Goal: Transaction & Acquisition: Purchase product/service

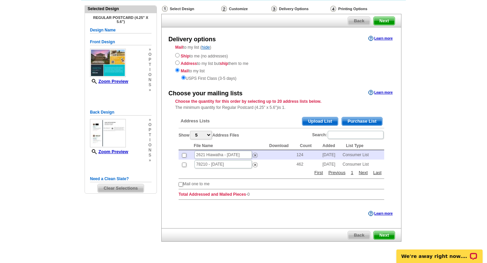
scroll to position [45, 0]
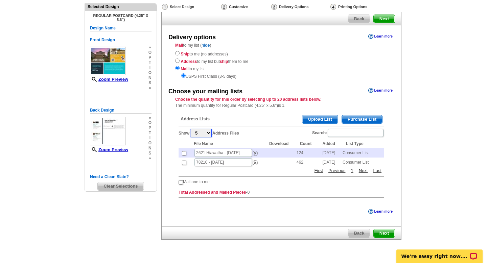
click at [209, 133] on select "5 10 25 50 100" at bounding box center [201, 133] width 22 height 8
click at [266, 109] on div "Choose your mailing lists Learn more Choose the quantity for this order by sele…" at bounding box center [281, 144] width 239 height 117
click at [365, 118] on span "Purchase List" at bounding box center [362, 119] width 40 height 8
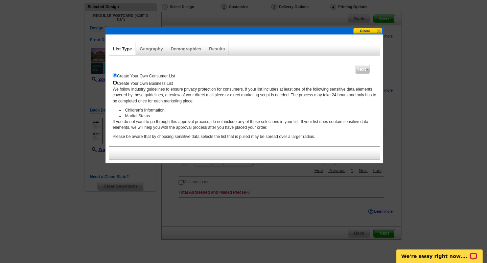
click at [115, 83] on input "radio" at bounding box center [115, 82] width 4 height 4
radio input "true"
click at [155, 49] on link "Geography" at bounding box center [151, 48] width 23 height 5
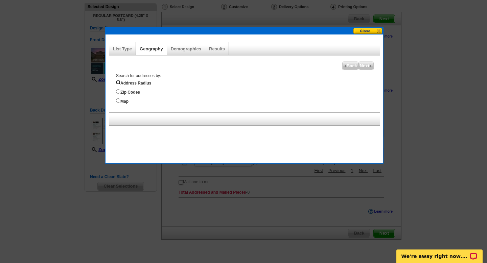
click at [118, 82] on input "Address Radius" at bounding box center [118, 82] width 4 height 4
radio input "true"
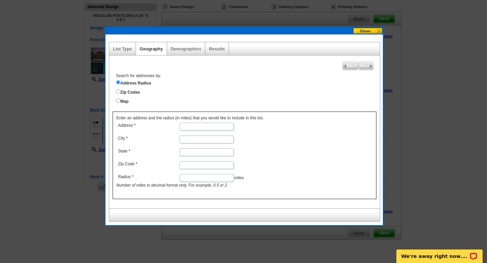
click at [191, 128] on input "Address" at bounding box center [206, 127] width 54 height 8
type input "340 Hunters Ranch E"
type input "San Antonio"
type input "TX"
type input "78253"
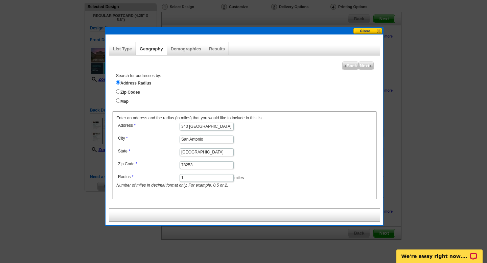
type input "1"
click at [301, 133] on form "Address 340 Hunters Ranch E City San Antonio State TX Zip Code 78253 Radius 1 m…" at bounding box center [244, 155] width 256 height 68
click at [186, 179] on input "1" at bounding box center [206, 178] width 54 height 8
type input ".5"
click at [368, 64] on span "Next" at bounding box center [365, 66] width 15 height 8
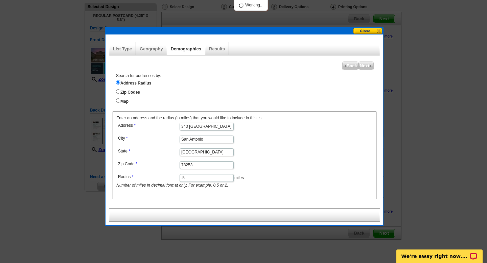
select select
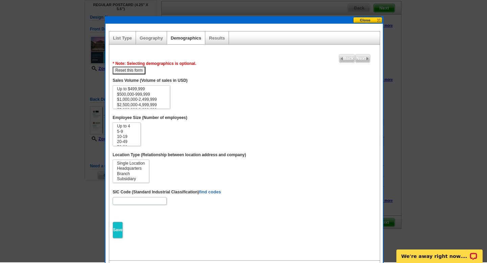
scroll to position [56, 0]
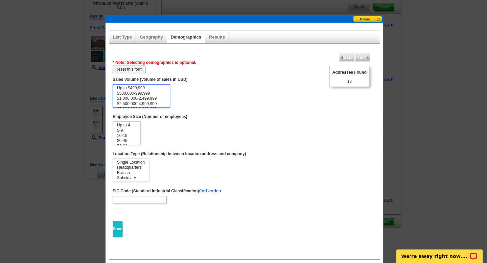
select select "0-499999"
click at [139, 86] on option "Up to $499,999" at bounding box center [141, 87] width 50 height 5
click at [219, 40] on div "Results" at bounding box center [217, 36] width 24 height 13
click at [150, 36] on link "Geography" at bounding box center [151, 36] width 23 height 5
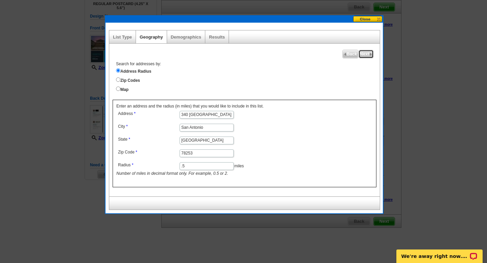
click at [366, 53] on span "Next" at bounding box center [365, 54] width 15 height 8
select select
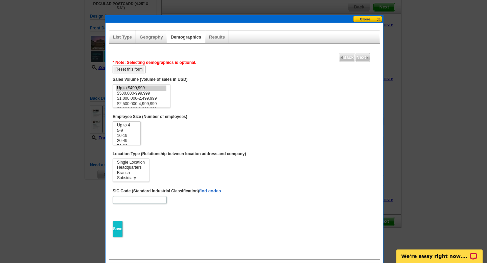
scroll to position [70, 0]
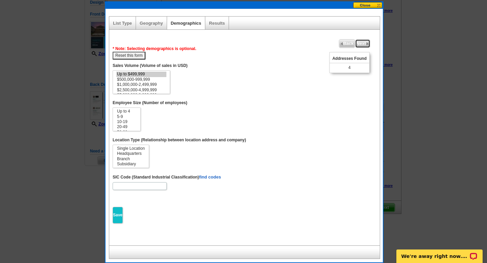
click at [364, 41] on span "Next" at bounding box center [362, 44] width 15 height 8
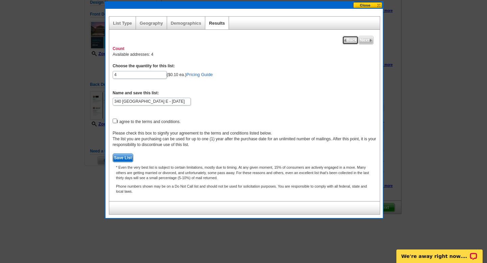
click at [349, 37] on span "Back" at bounding box center [350, 40] width 16 height 8
select select
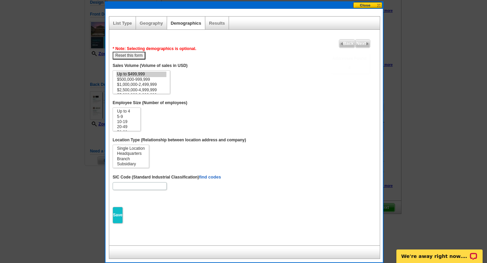
click at [131, 56] on button "Reset this form" at bounding box center [129, 56] width 33 height 8
select select
click at [361, 45] on span "Next" at bounding box center [362, 44] width 15 height 8
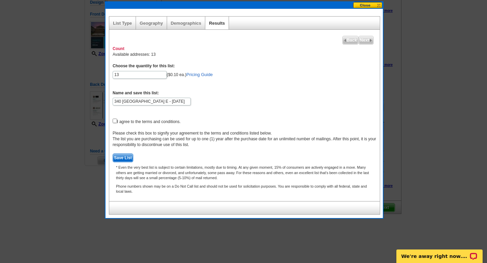
click at [371, 4] on button at bounding box center [368, 5] width 30 height 6
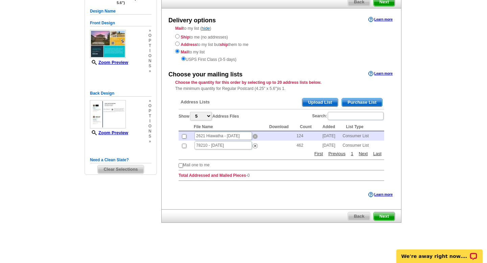
click at [254, 135] on img at bounding box center [254, 136] width 5 height 5
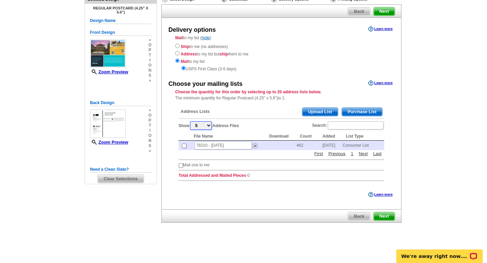
click at [209, 124] on select "5 10 25 50 100" at bounding box center [201, 125] width 22 height 8
click at [256, 145] on img at bounding box center [254, 145] width 5 height 5
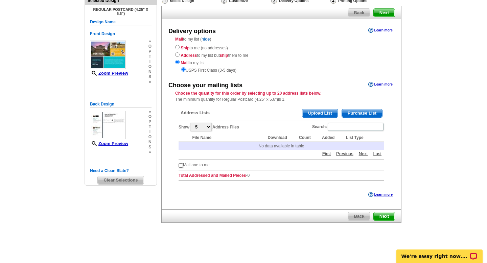
scroll to position [51, 0]
click at [339, 128] on input "Search:" at bounding box center [355, 127] width 56 height 8
click at [361, 113] on span "Purchase List" at bounding box center [362, 113] width 40 height 8
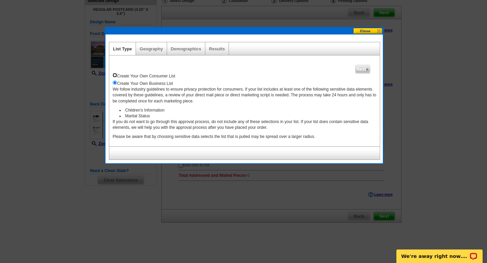
click at [114, 75] on input "radio" at bounding box center [115, 75] width 4 height 4
radio input "true"
click at [362, 70] on span "Next" at bounding box center [362, 69] width 15 height 8
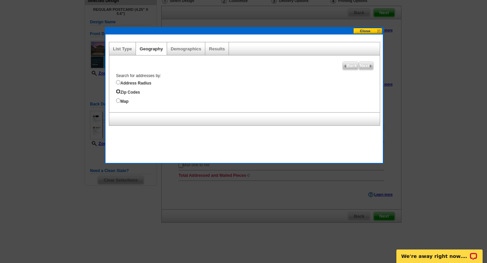
click at [118, 91] on input "Zip Codes" at bounding box center [118, 91] width 4 height 4
radio input "true"
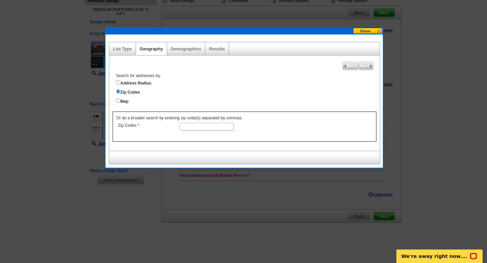
click at [191, 125] on input "Zip Codes" at bounding box center [206, 127] width 54 height 8
type input "78253"
click at [363, 69] on span "Next" at bounding box center [365, 66] width 15 height 8
select select
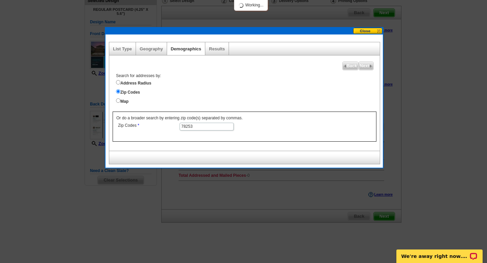
select select
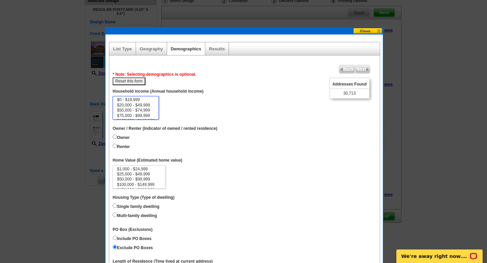
select select "75000-99999"
click at [146, 115] on option "$75,000 - $99,999" at bounding box center [135, 115] width 39 height 5
click at [114, 148] on input "Renter" at bounding box center [115, 146] width 4 height 4
radio input "true"
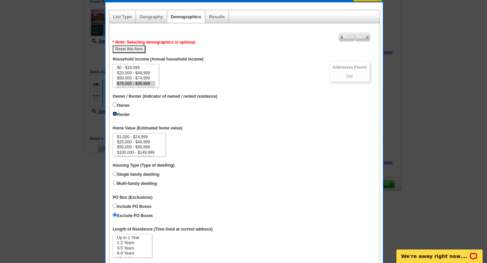
scroll to position [95, 0]
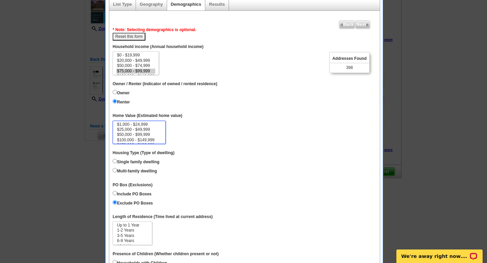
click at [164, 140] on select "$1,000 - $24,999 $25,000 - $49,999 $50,000 - $99,999 $100,000 - $149,999 $150,0…" at bounding box center [139, 133] width 53 height 24
click at [164, 126] on select "$1,000 - $24,999 $25,000 - $49,999 $50,000 - $99,999 $100,000 - $149,999 $150,0…" at bounding box center [139, 133] width 53 height 24
drag, startPoint x: 164, startPoint y: 128, endPoint x: 163, endPoint y: 132, distance: 4.2
click at [163, 132] on select "$1,000 - $24,999 $25,000 - $49,999 $50,000 - $99,999 $100,000 - $149,999 $150,0…" at bounding box center [139, 133] width 53 height 24
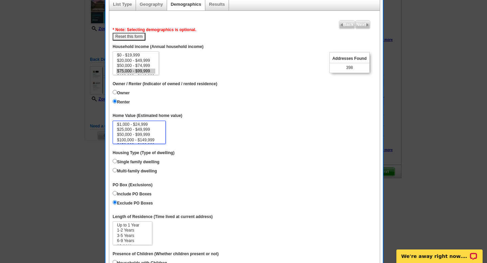
drag, startPoint x: 164, startPoint y: 128, endPoint x: 164, endPoint y: 135, distance: 7.4
click at [164, 135] on select "$1,000 - $24,999 $25,000 - $49,999 $50,000 - $99,999 $100,000 - $149,999 $150,0…" at bounding box center [139, 133] width 53 height 24
click at [152, 141] on option "$100,000 - $149,999" at bounding box center [139, 140] width 46 height 5
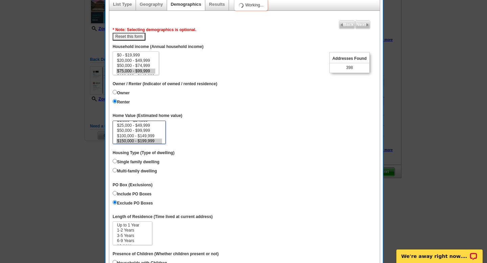
select select "200000-299999"
click at [152, 141] on option "$200,000 - $299,999" at bounding box center [139, 141] width 46 height 5
click at [152, 142] on option "$200,000 - $299,999" at bounding box center [139, 141] width 46 height 5
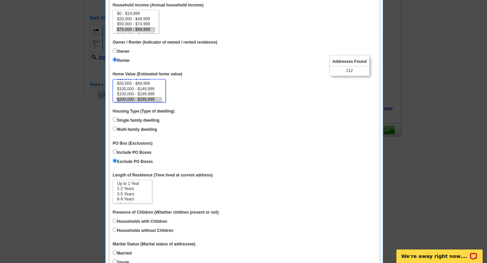
scroll to position [140, 0]
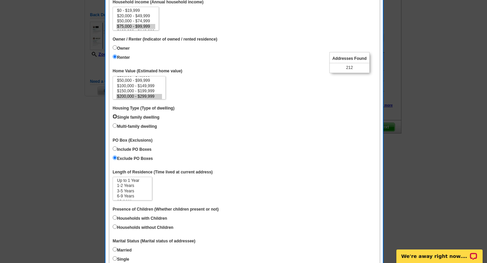
click at [113, 116] on input "Single family dwelling" at bounding box center [115, 116] width 4 height 4
radio input "true"
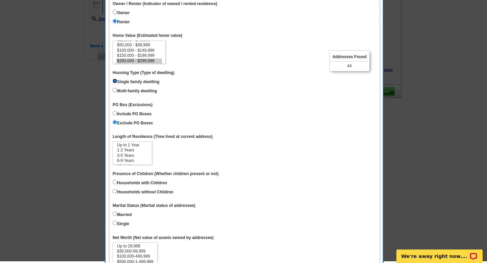
scroll to position [176, 0]
select select "6-9"
click at [127, 160] on option "6-9 Years" at bounding box center [132, 160] width 32 height 5
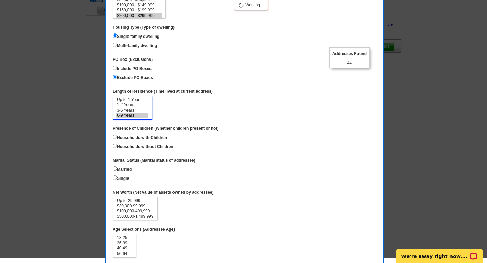
scroll to position [224, 0]
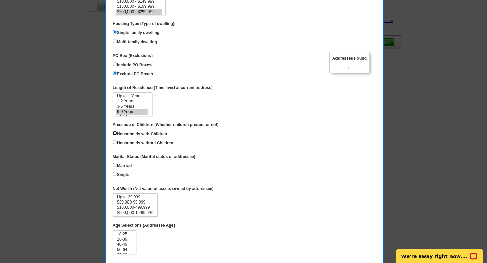
click at [115, 133] on input "Households with Children" at bounding box center [115, 133] width 4 height 4
radio input "true"
click at [115, 165] on input "Married" at bounding box center [115, 165] width 4 height 4
radio input "true"
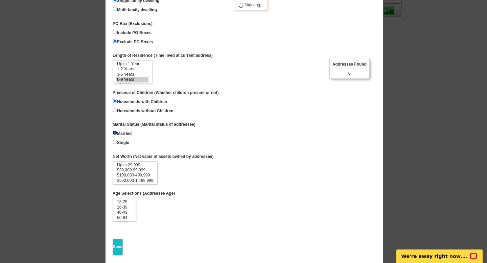
scroll to position [262, 0]
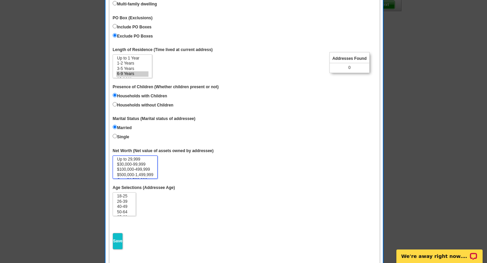
select select "100000-499999"
click at [141, 169] on option "$100,000-499,999" at bounding box center [135, 169] width 38 height 5
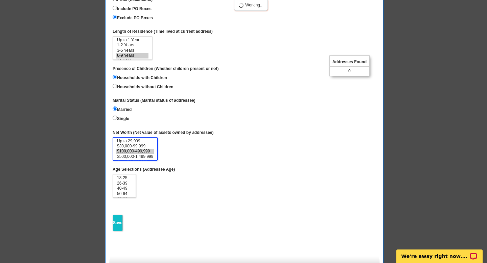
scroll to position [288, 0]
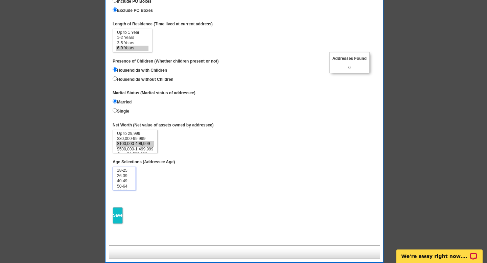
select select "26-39"
click at [124, 176] on option "26-39" at bounding box center [124, 175] width 16 height 5
click at [120, 215] on input "Save" at bounding box center [118, 215] width 10 height 17
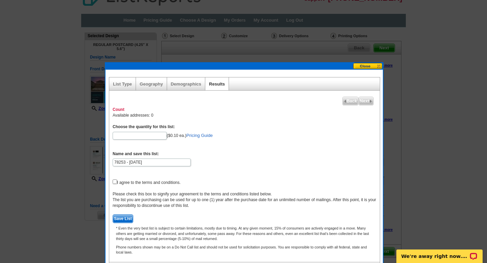
scroll to position [0, 0]
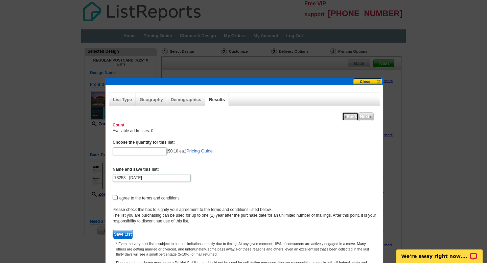
click at [348, 116] on span "Back" at bounding box center [350, 117] width 16 height 8
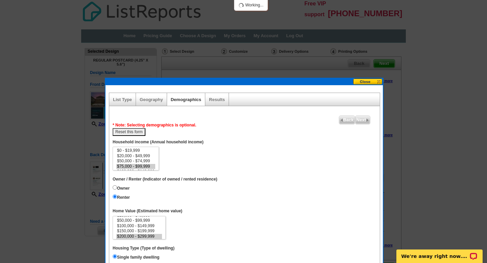
scroll to position [9, 0]
click at [137, 134] on button "Reset this form" at bounding box center [129, 132] width 33 height 8
select select
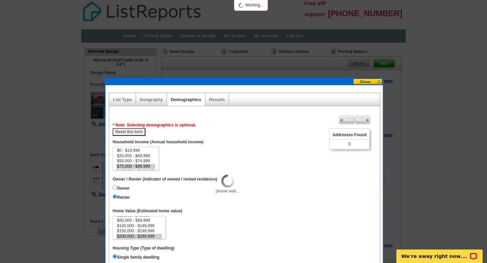
select select
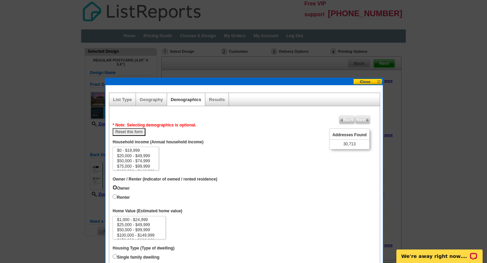
click at [114, 188] on input "Owner" at bounding box center [115, 187] width 4 height 4
radio input "true"
select select "75000-99999"
click at [145, 166] on option "$75,000 - $99,999" at bounding box center [135, 166] width 39 height 5
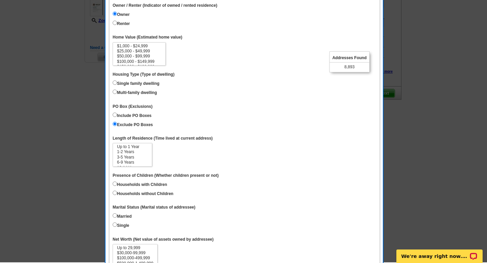
scroll to position [174, 0]
click at [115, 216] on input "Married" at bounding box center [115, 215] width 4 height 4
radio input "true"
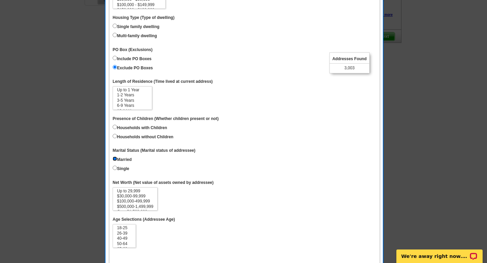
scroll to position [231, 0]
click at [141, 200] on option "$100,000-499,999" at bounding box center [135, 200] width 38 height 5
click at [217, 199] on dd "Up to 29,999 $30,000-99,999 $100,000-499,999 $500,000-1,499,999 Over $1,500,000" at bounding box center [245, 199] width 264 height 24
click at [140, 196] on option "$30,000-99,999" at bounding box center [135, 195] width 38 height 5
select select "100000-499999"
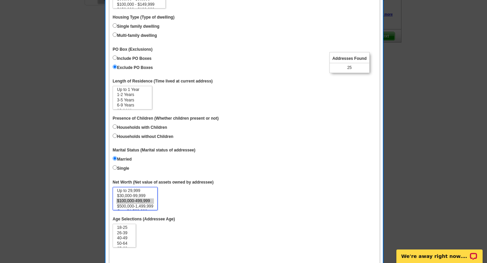
click at [145, 201] on option "$100,000-499,999" at bounding box center [135, 200] width 38 height 5
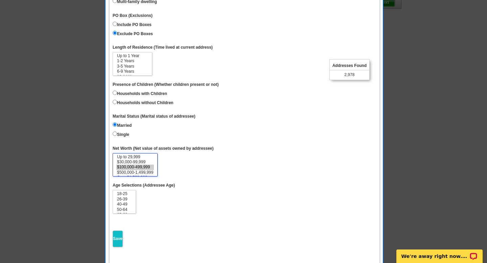
scroll to position [274, 0]
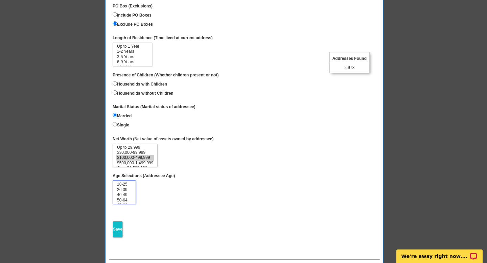
select select "26-39"
click at [126, 189] on option "26-39" at bounding box center [124, 189] width 16 height 5
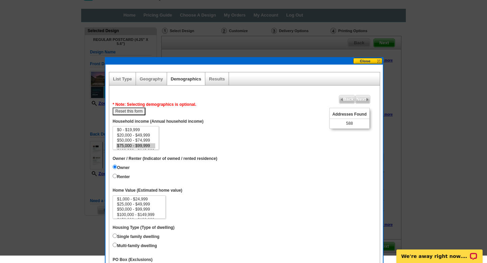
scroll to position [0, 0]
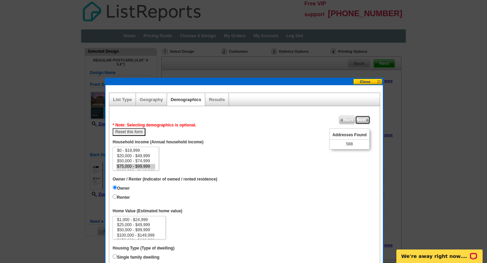
click at [362, 120] on span "Next" at bounding box center [362, 120] width 15 height 8
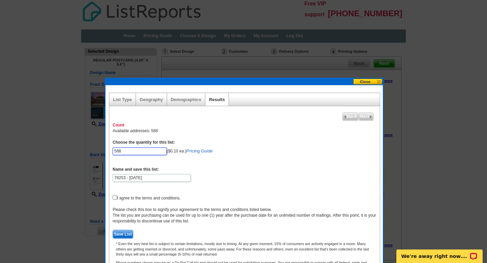
click at [129, 152] on input "588" at bounding box center [140, 151] width 54 height 8
type input "5"
type input "300"
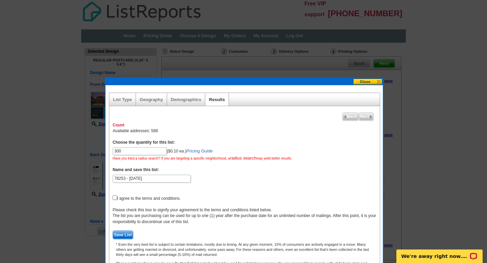
click at [300, 167] on form "Choose the quantity for this list: 300 ($0.10 ea.) Pricing Guide Have you tried…" at bounding box center [245, 189] width 264 height 99
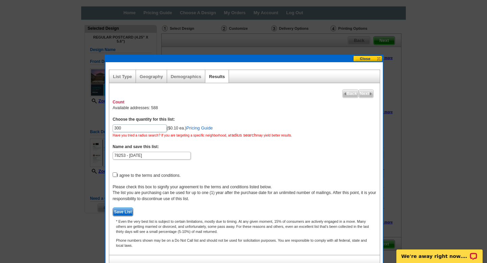
scroll to position [30, 0]
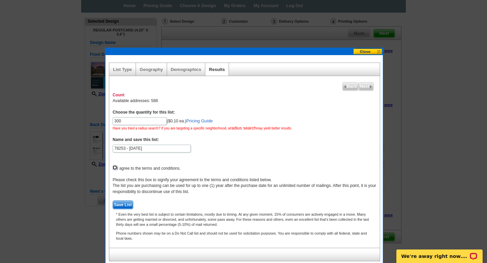
click at [115, 169] on input "checkbox" at bounding box center [115, 167] width 4 height 4
checkbox input "true"
click at [127, 204] on span "Save List" at bounding box center [123, 205] width 20 height 8
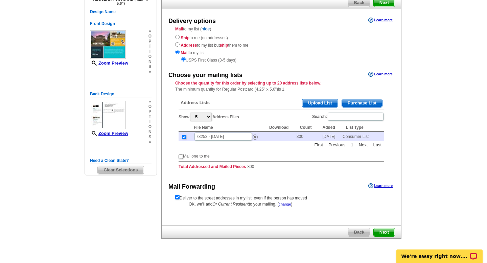
scroll to position [76, 0]
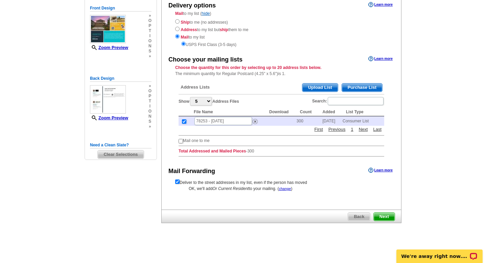
click at [382, 219] on span "Next" at bounding box center [383, 217] width 21 height 8
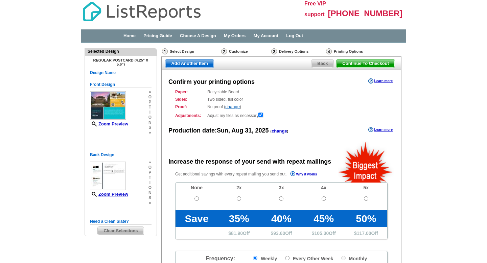
radio input "false"
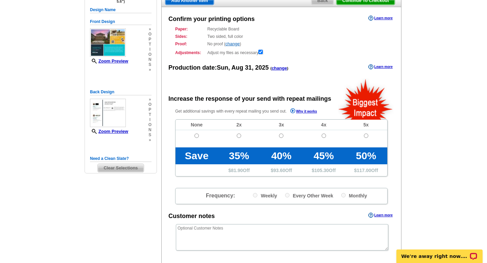
scroll to position [64, 0]
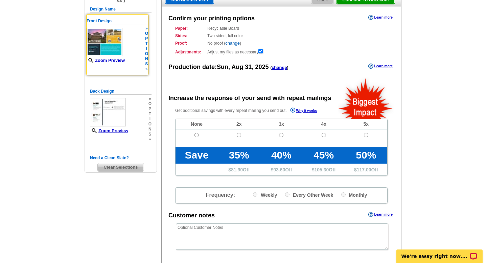
click at [116, 62] on link "Zoom Preview" at bounding box center [105, 60] width 38 height 5
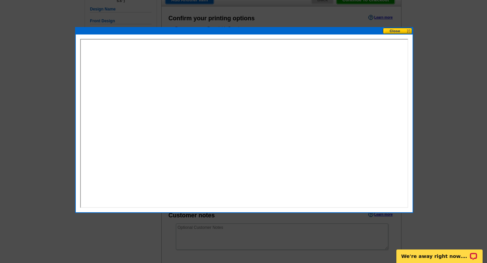
click at [400, 29] on button at bounding box center [397, 31] width 30 height 6
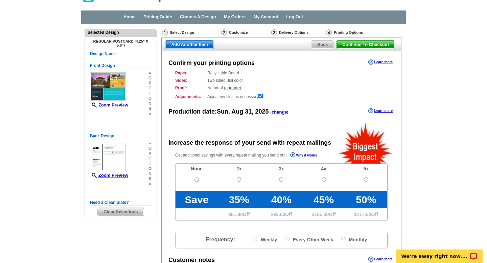
scroll to position [0, 0]
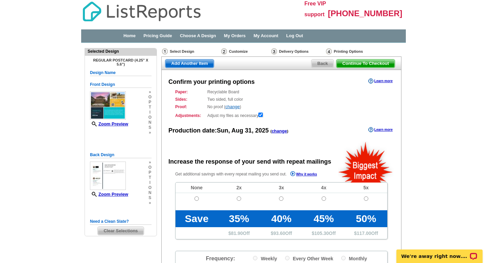
click at [176, 52] on div "Select Design" at bounding box center [190, 52] width 59 height 8
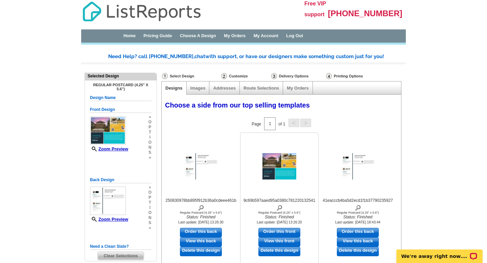
click at [283, 171] on img at bounding box center [279, 166] width 34 height 26
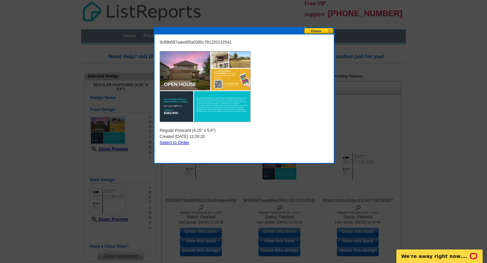
click at [320, 32] on button at bounding box center [319, 31] width 30 height 6
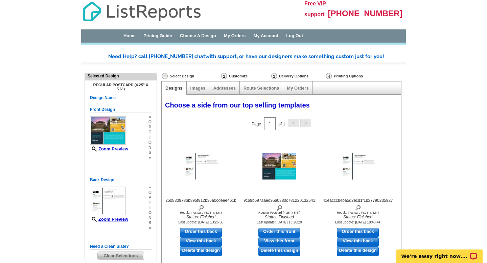
click at [234, 74] on div "Customize" at bounding box center [245, 76] width 50 height 7
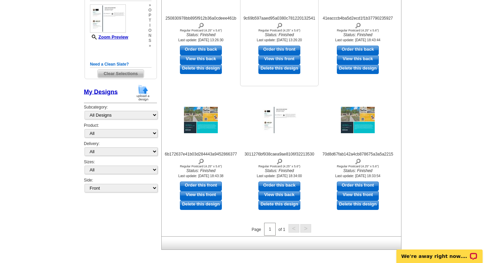
scroll to position [209, 0]
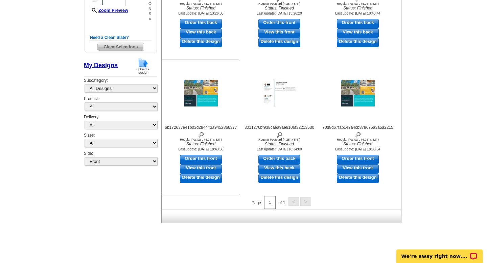
click at [200, 181] on link "Delete this design" at bounding box center [201, 178] width 42 height 9
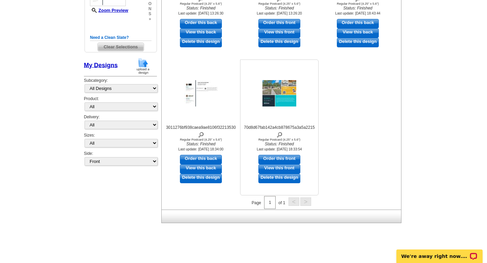
click at [287, 179] on link "Delete this design" at bounding box center [279, 178] width 42 height 9
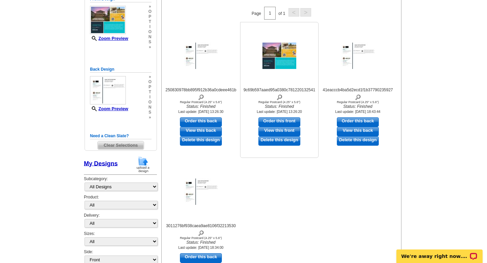
scroll to position [99, 0]
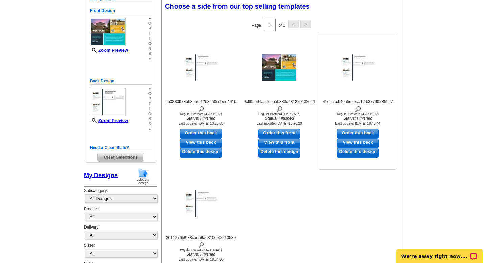
click at [369, 156] on link "Delete this design" at bounding box center [358, 152] width 42 height 9
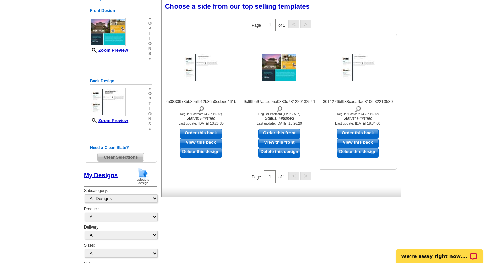
click at [357, 153] on link "Delete this design" at bounding box center [358, 152] width 42 height 9
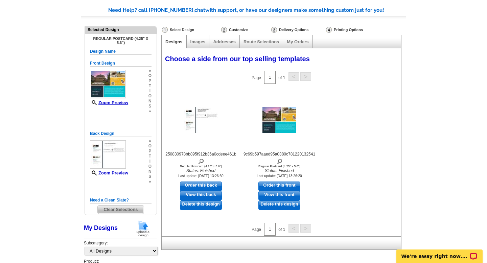
scroll to position [0, 0]
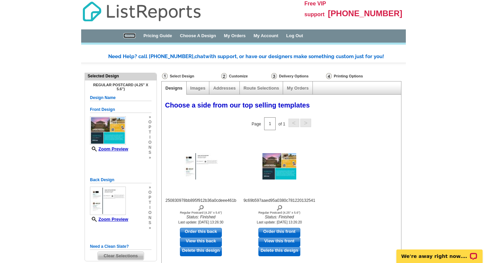
click at [128, 36] on link "Home" at bounding box center [129, 35] width 12 height 5
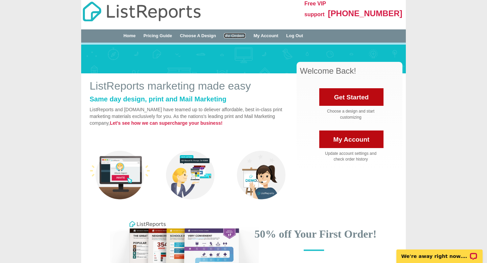
click at [245, 37] on link "My Orders" at bounding box center [235, 35] width 22 height 5
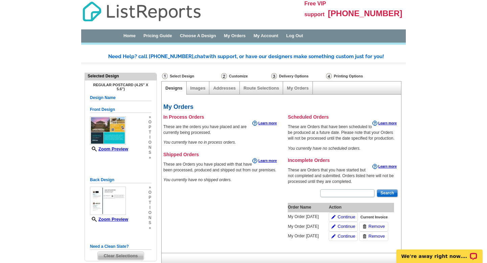
click at [381, 224] on span "Remove" at bounding box center [376, 226] width 16 height 6
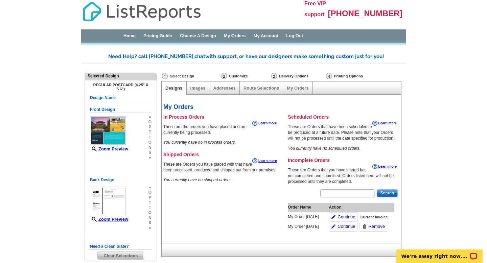
click at [374, 227] on span "Remove" at bounding box center [376, 226] width 16 height 6
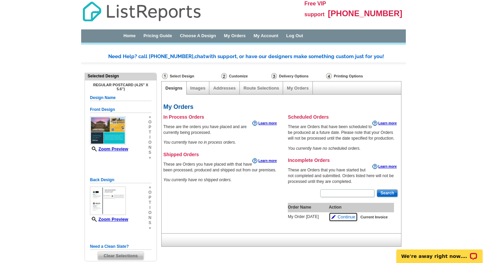
click at [340, 215] on span "Continue" at bounding box center [346, 217] width 18 height 6
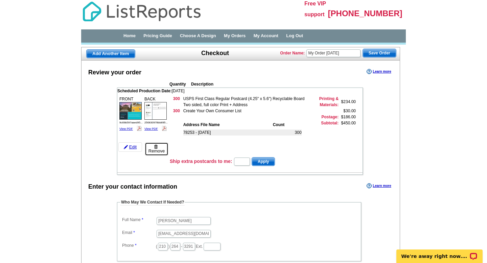
click at [156, 147] on img at bounding box center [156, 147] width 4 height 4
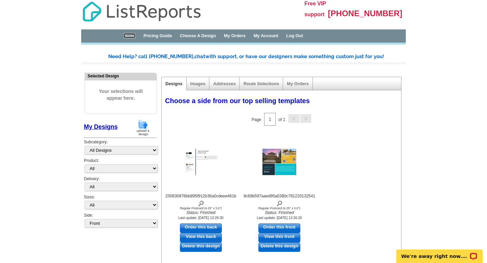
click at [133, 34] on link "Home" at bounding box center [129, 35] width 12 height 5
